Goal: Information Seeking & Learning: Learn about a topic

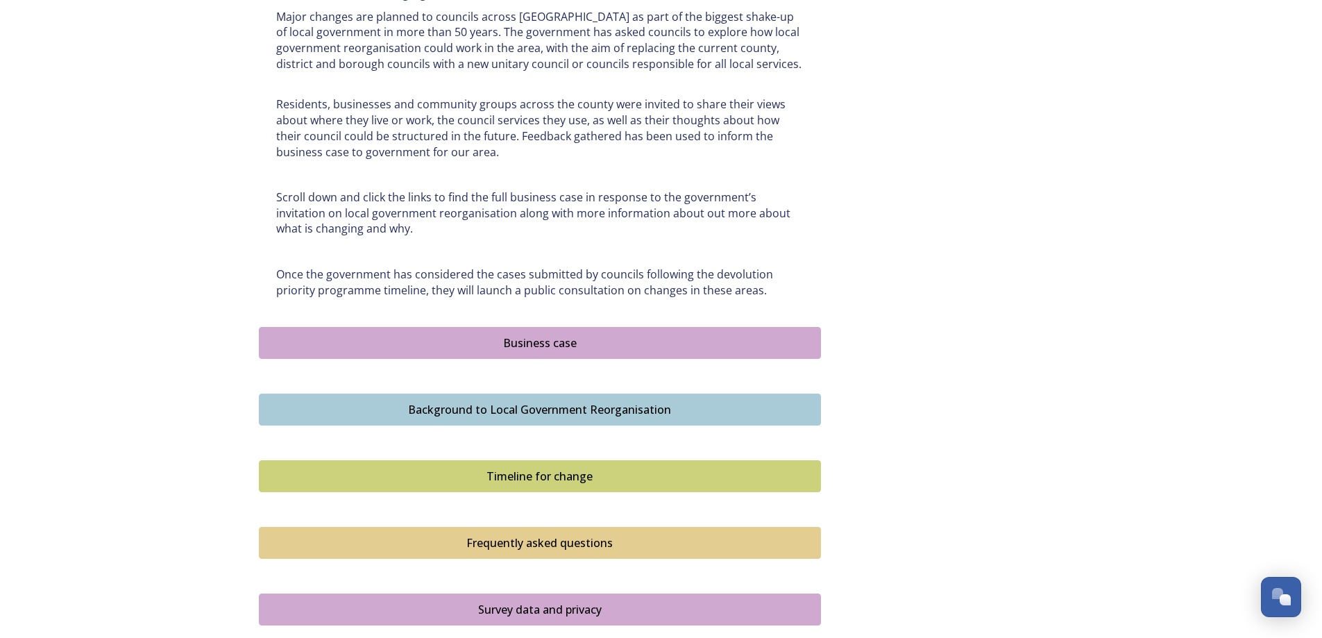
scroll to position [782, 0]
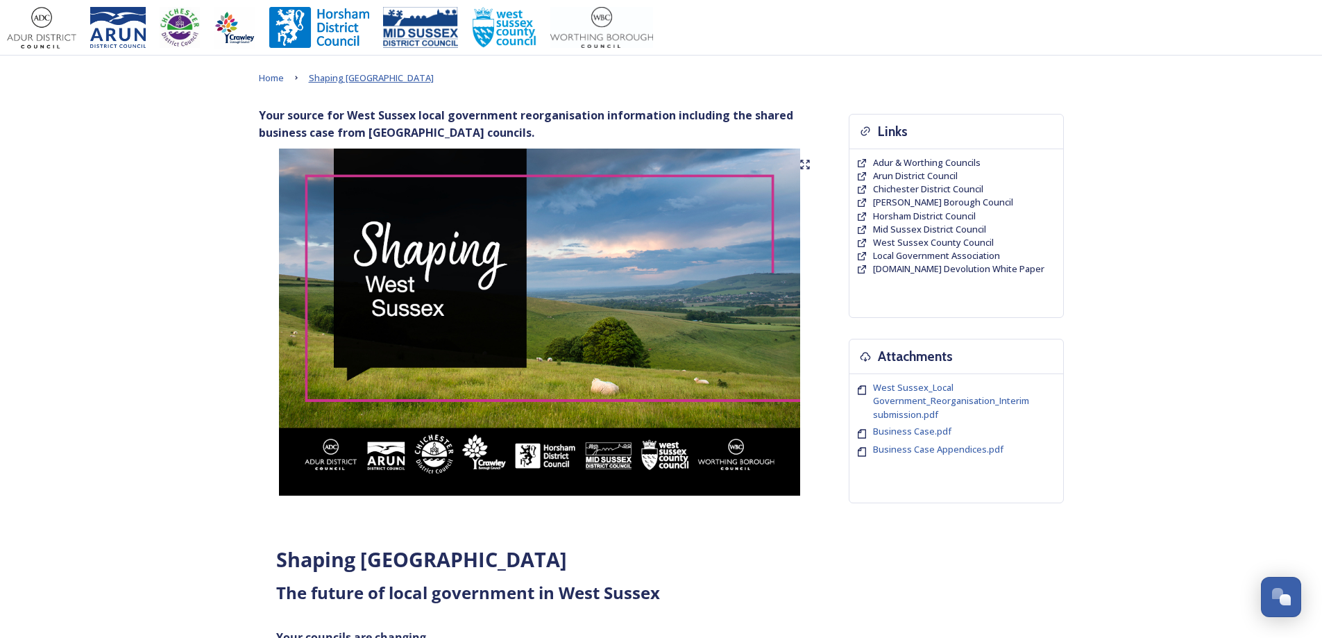
click at [357, 75] on span "Shaping [GEOGRAPHIC_DATA]" at bounding box center [371, 77] width 125 height 12
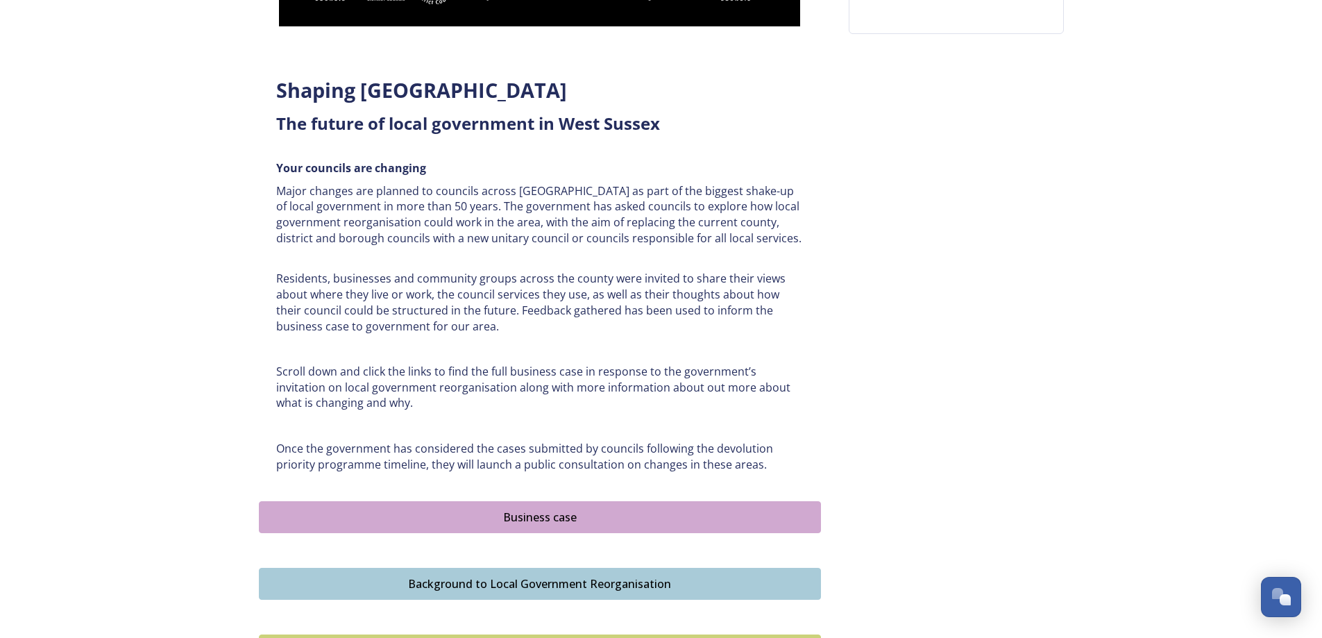
scroll to position [574, 0]
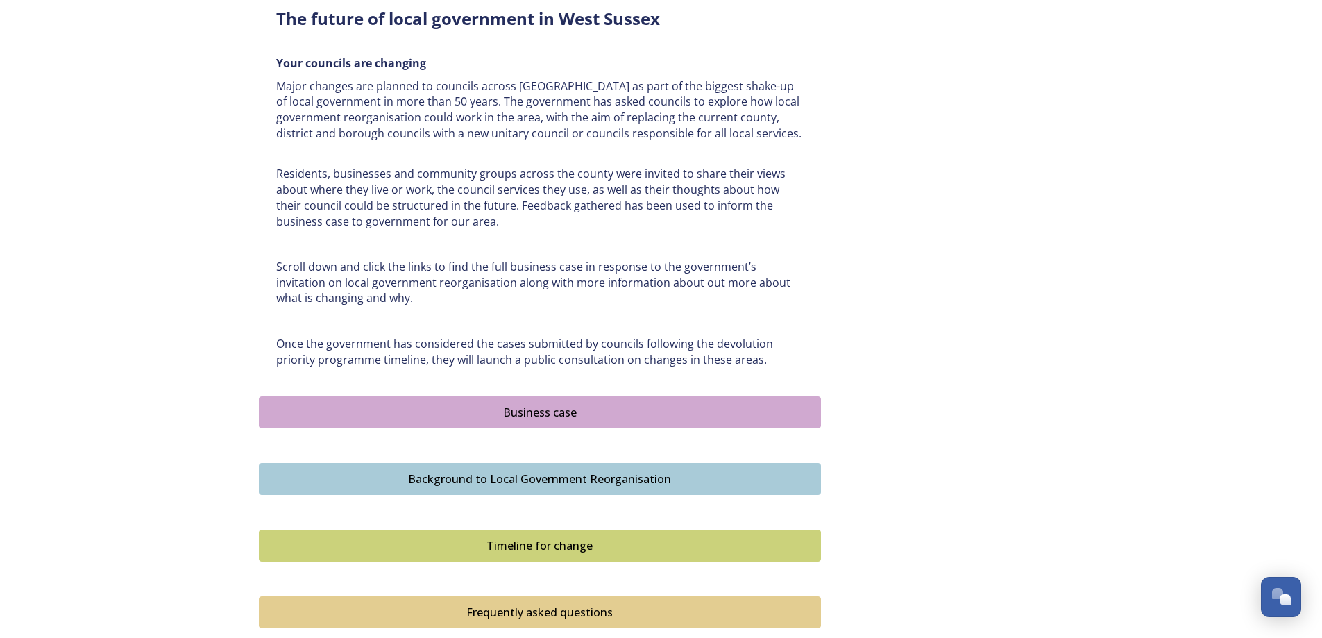
click at [485, 477] on div "Background to Local Government Reorganisation" at bounding box center [539, 478] width 547 height 17
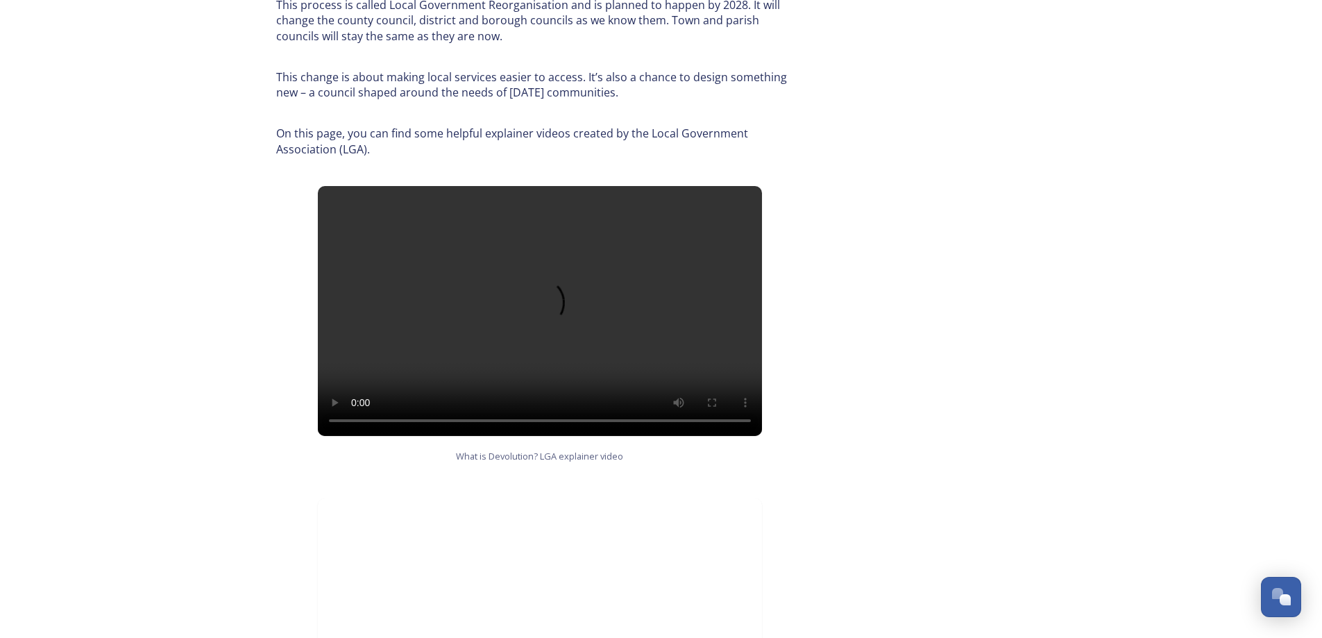
scroll to position [495, 0]
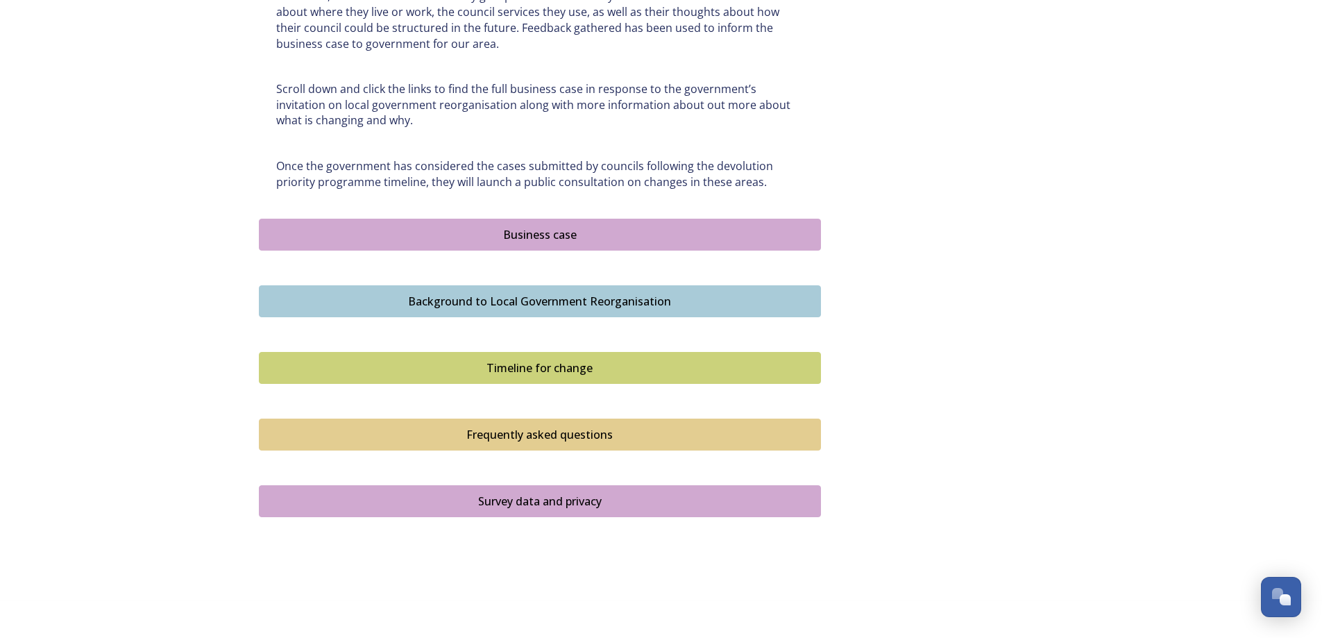
scroll to position [763, 0]
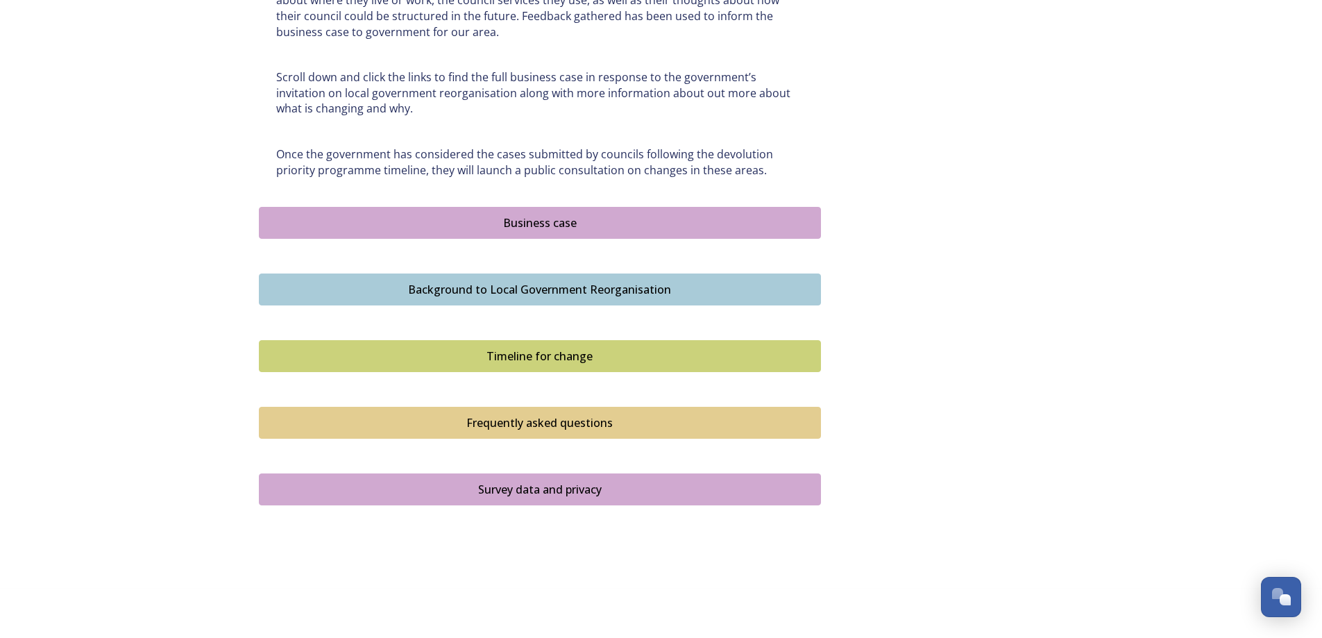
click at [509, 479] on button "Survey data and privacy" at bounding box center [540, 489] width 562 height 32
